Goal: Information Seeking & Learning: Learn about a topic

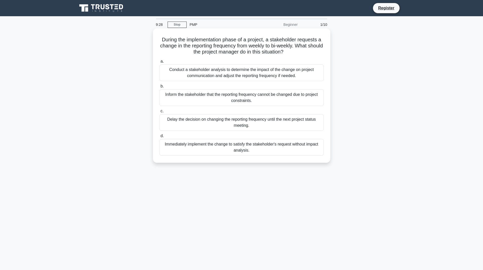
click at [195, 76] on div "Conduct a stakeholder analysis to determine the impact of the change on project…" at bounding box center [241, 72] width 164 height 17
click at [159, 63] on input "a. Conduct a stakeholder analysis to determine the impact of the change on proj…" at bounding box center [159, 61] width 0 height 3
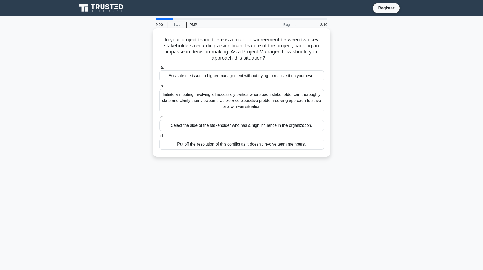
click at [264, 97] on div "Initiate a meeting involving all necessary parties where each stakeholder can t…" at bounding box center [241, 100] width 164 height 23
click at [159, 88] on input "b. Initiate a meeting involving all necessary parties where each stakeholder ca…" at bounding box center [159, 86] width 0 height 3
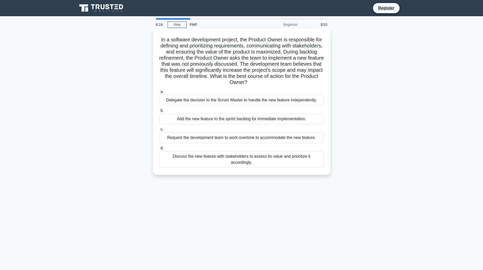
click at [210, 156] on div "Discuss the new feature with stakeholders to assess its value and prioritize it…" at bounding box center [241, 159] width 164 height 17
click at [159, 150] on input "d. Discuss the new feature with stakeholders to assess its value and prioritize…" at bounding box center [159, 148] width 0 height 3
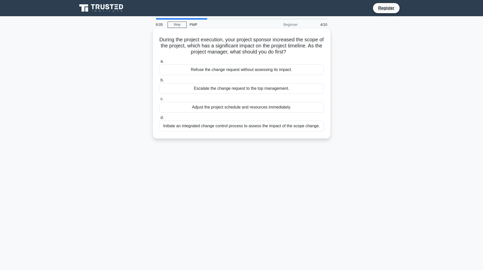
click at [239, 128] on div "Initiate an integrated change control process to assess the impact of the scope…" at bounding box center [241, 126] width 164 height 11
click at [159, 119] on input "d. Initiate an integrated change control process to assess the impact of the sc…" at bounding box center [159, 117] width 0 height 3
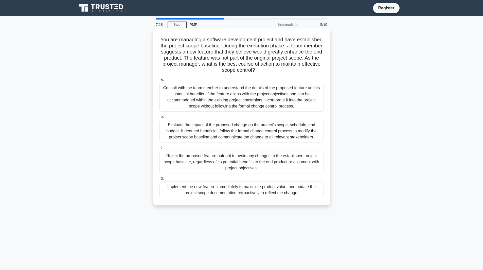
click at [188, 132] on div "Evaluate the impact of the proposed change on the project's scope, schedule, an…" at bounding box center [241, 131] width 164 height 23
click at [159, 118] on input "b. Evaluate the impact of the proposed change on the project's scope, schedule,…" at bounding box center [159, 116] width 0 height 3
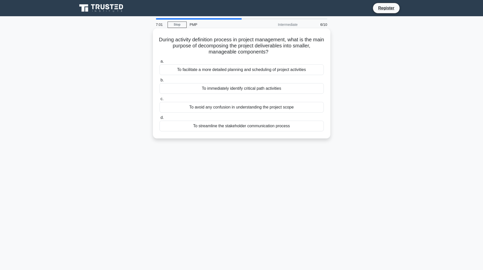
click at [287, 69] on div "To facilitate a more detailed planning and scheduling of project activities" at bounding box center [241, 69] width 164 height 11
click at [159, 63] on input "a. To facilitate a more detailed planning and scheduling of project activities" at bounding box center [159, 61] width 0 height 3
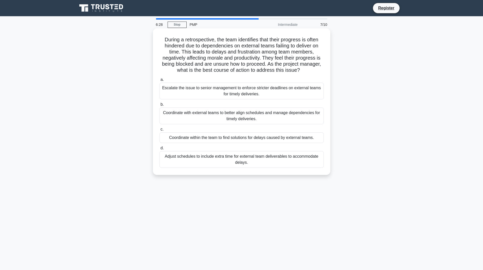
click at [183, 115] on div "Coordinate with external teams to better align schedules and manage dependencie…" at bounding box center [241, 116] width 164 height 17
click at [159, 106] on input "b. Coordinate with external teams to better align schedules and manage dependen…" at bounding box center [159, 104] width 0 height 3
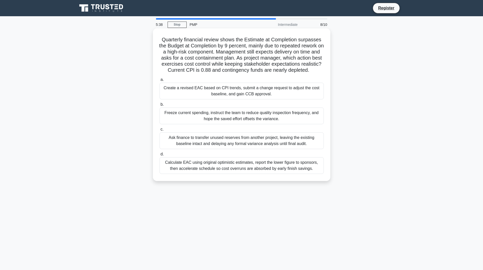
click at [206, 99] on div "Create a revised EAC based on CPI trends, submit a change request to adjust the…" at bounding box center [241, 91] width 164 height 17
click at [159, 81] on input "a. Create a revised EAC based on CPI trends, submit a change request to adjust …" at bounding box center [159, 79] width 0 height 3
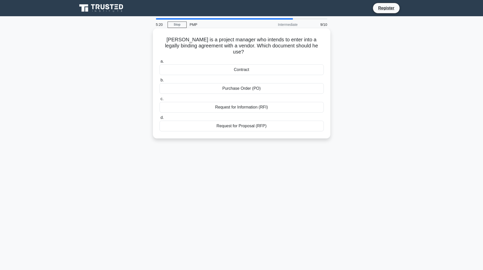
click at [221, 83] on div "Purchase Order (PO)" at bounding box center [241, 88] width 164 height 11
click at [159, 80] on input "b. Purchase Order (PO)" at bounding box center [159, 80] width 0 height 3
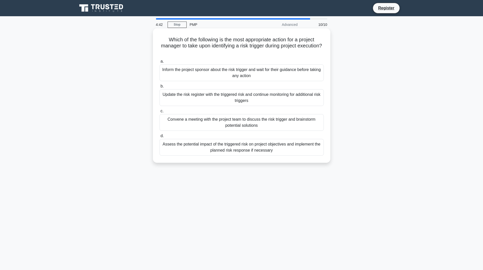
click at [190, 153] on div "Assess the potential impact of the triggered risk on project objectives and imp…" at bounding box center [241, 147] width 164 height 17
click at [159, 138] on input "d. Assess the potential impact of the triggered risk on project objectives and …" at bounding box center [159, 135] width 0 height 3
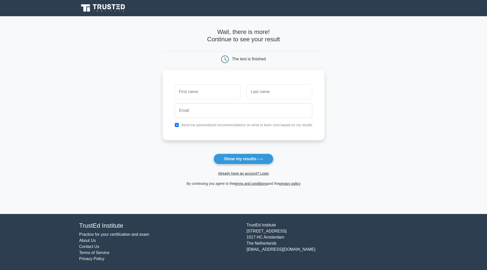
click at [206, 91] on input "text" at bounding box center [208, 91] width 66 height 15
type input "[PERSON_NAME]"
click at [276, 89] on input "text" at bounding box center [279, 91] width 66 height 15
type input "[PERSON_NAME]"
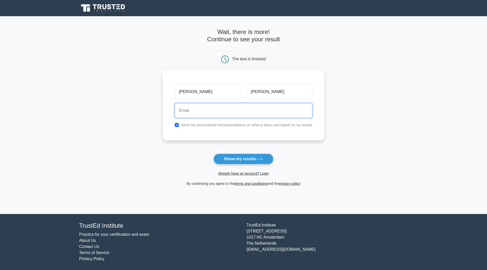
click at [223, 110] on input "email" at bounding box center [244, 110] width 138 height 15
type input "[EMAIL_ADDRESS][DOMAIN_NAME]"
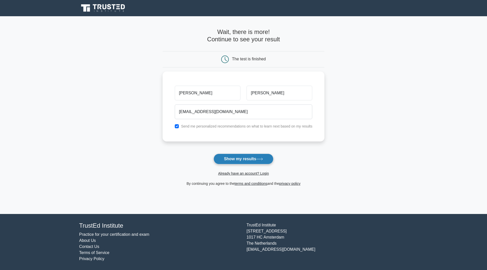
click at [248, 163] on button "Show my results" at bounding box center [243, 159] width 60 height 11
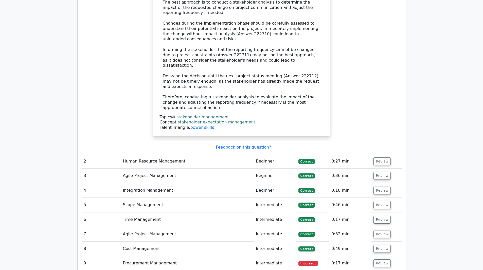
scroll to position [710, 0]
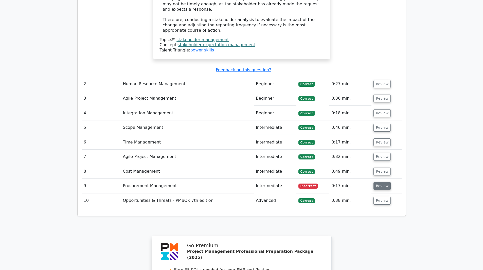
click at [379, 182] on button "Review" at bounding box center [381, 186] width 17 height 8
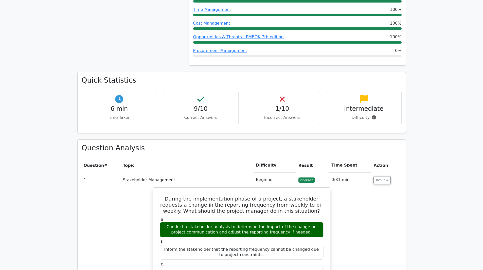
scroll to position [308, 0]
